Goal: Task Accomplishment & Management: Use online tool/utility

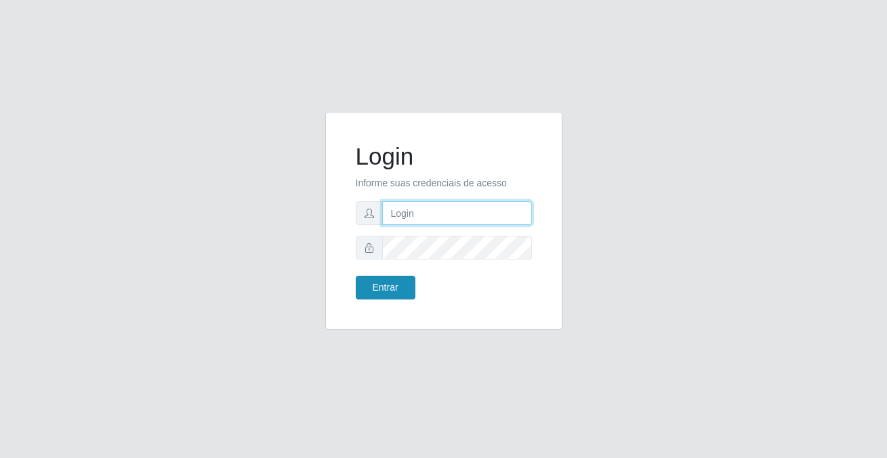
type input "[PERSON_NAME][EMAIL_ADDRESS][DOMAIN_NAME]"
click at [369, 293] on button "Entrar" at bounding box center [386, 288] width 60 height 24
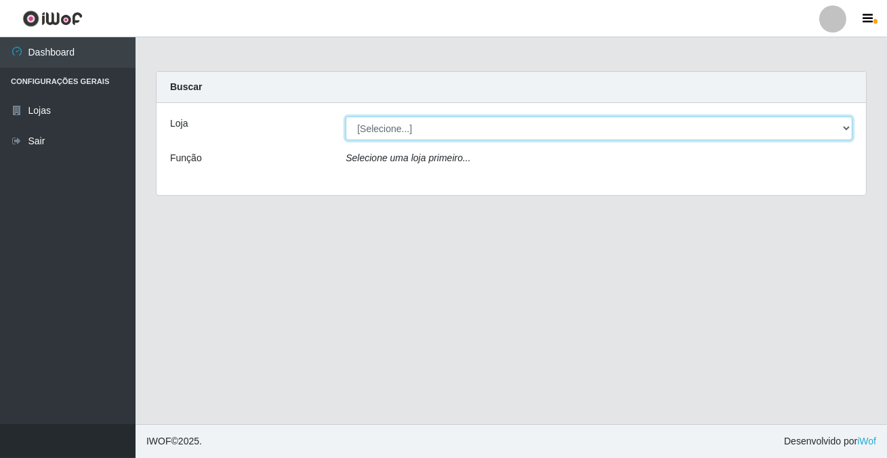
click at [378, 122] on select "[Selecione...] Rede Potiguar 2 - Macaíba" at bounding box center [599, 129] width 507 height 24
click at [369, 127] on select "[Selecione...] Rede Potiguar 2 - Macaíba" at bounding box center [599, 129] width 507 height 24
click at [371, 131] on select "[Selecione...] Rede Potiguar 2 - Macaíba" at bounding box center [599, 129] width 507 height 24
select select "101"
click at [346, 117] on select "[Selecione...] Rede Potiguar 2 - Macaíba" at bounding box center [599, 129] width 507 height 24
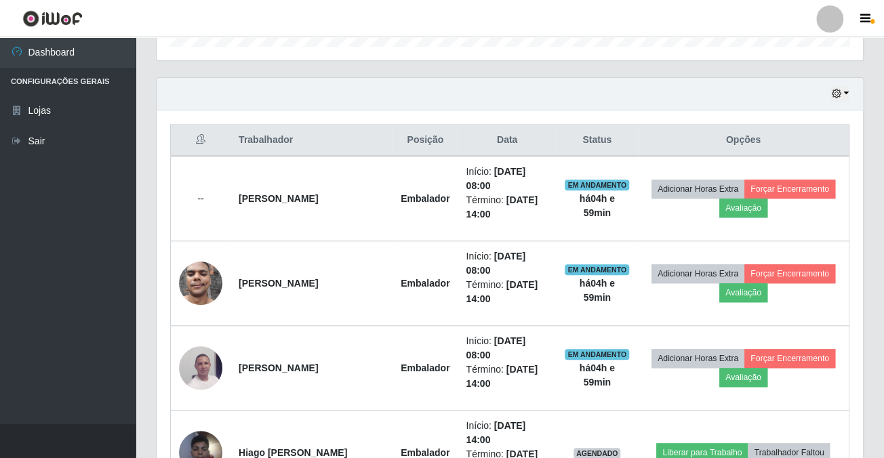
scroll to position [253, 0]
